Goal: Information Seeking & Learning: Learn about a topic

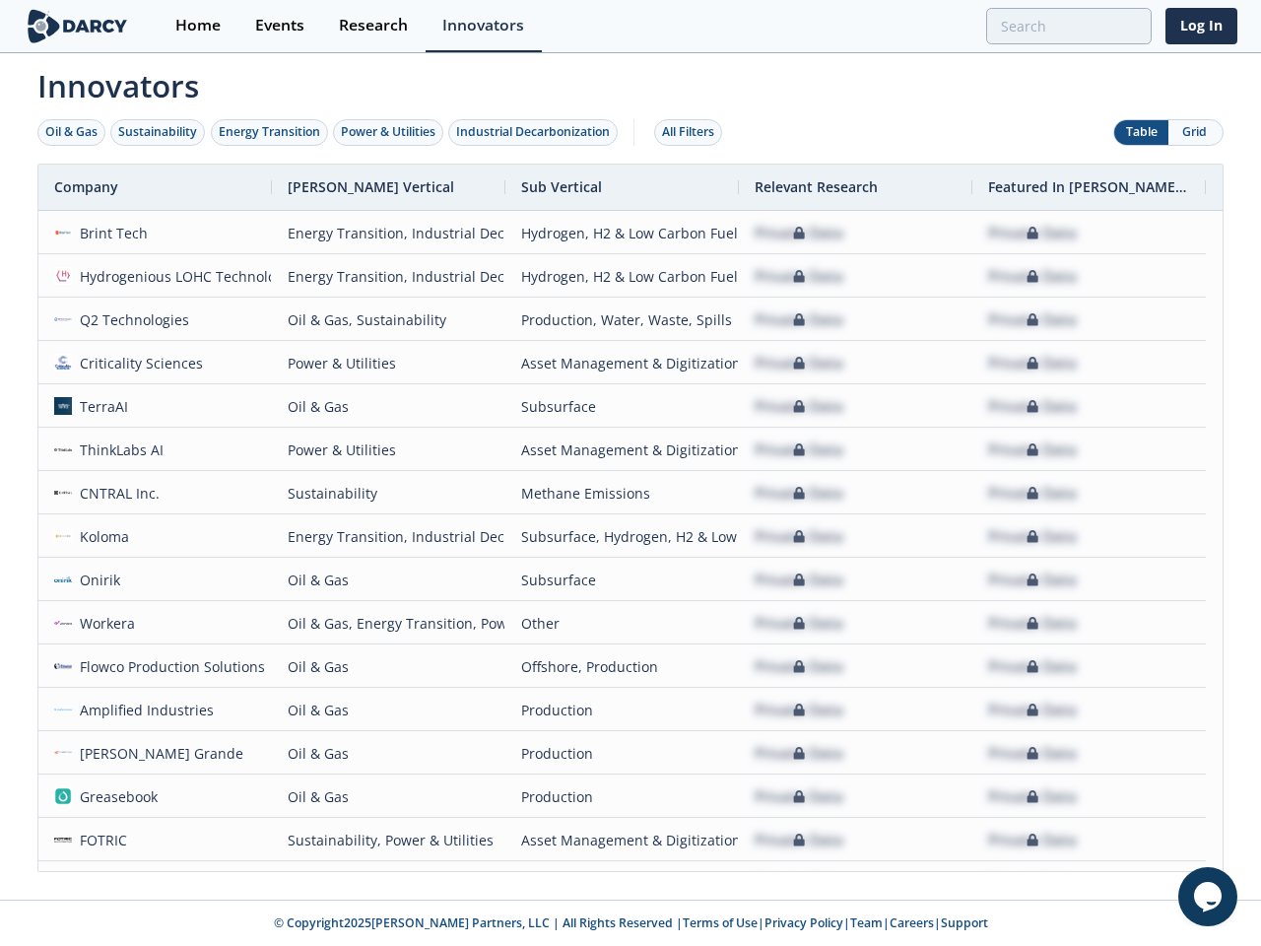
click at [72, 132] on div "Oil & Gas" at bounding box center [71, 132] width 52 height 18
click at [159, 132] on div "Sustainability" at bounding box center [157, 132] width 79 height 18
click at [270, 132] on div "Energy Transition" at bounding box center [269, 132] width 101 height 18
click at [390, 132] on div "Power & Utilities" at bounding box center [388, 132] width 95 height 18
click at [537, 132] on div "Industrial Decarbonization" at bounding box center [533, 132] width 154 height 18
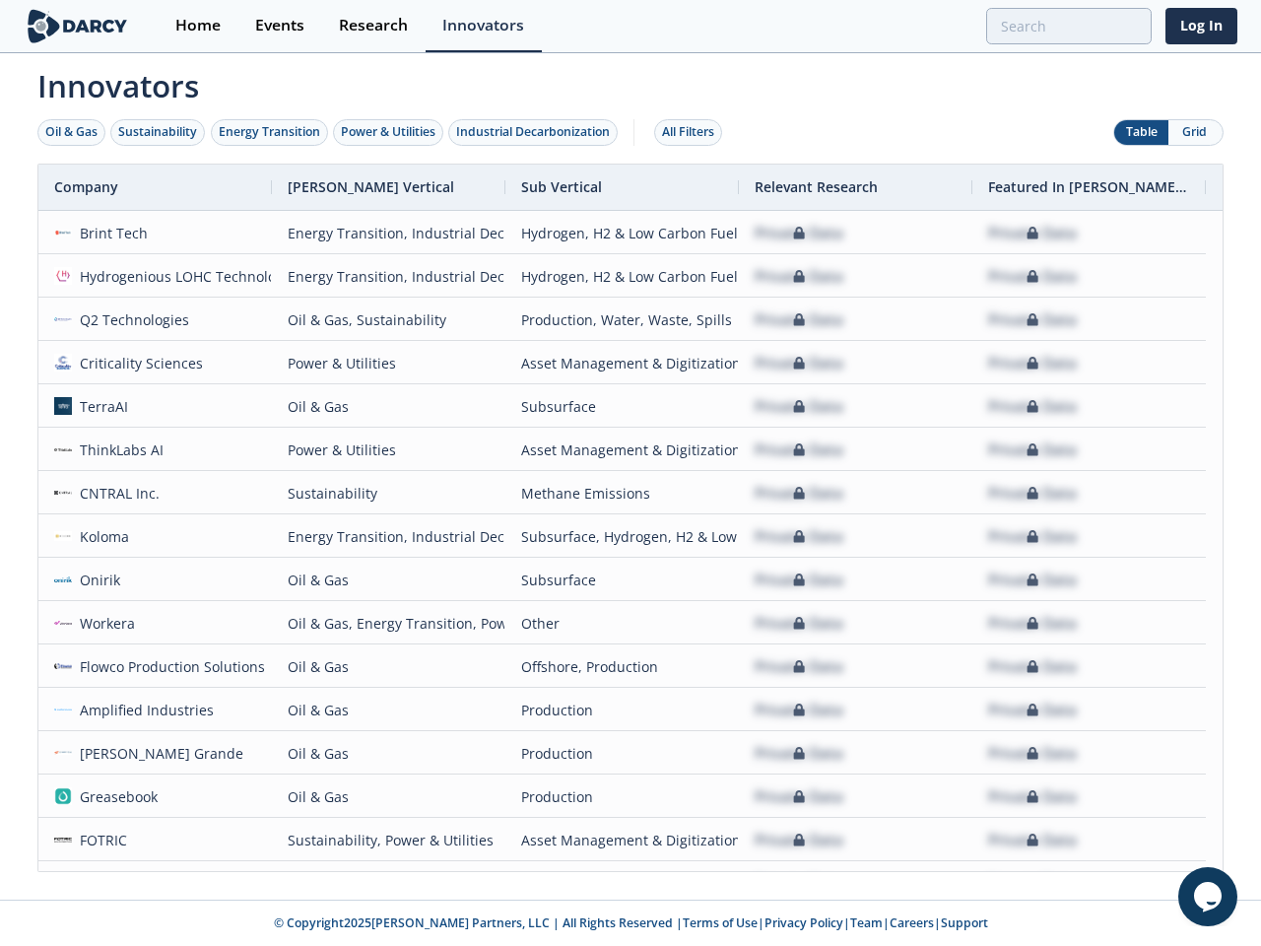
click at [694, 132] on div "All Filters" at bounding box center [688, 132] width 52 height 18
